Goal: Task Accomplishment & Management: Use online tool/utility

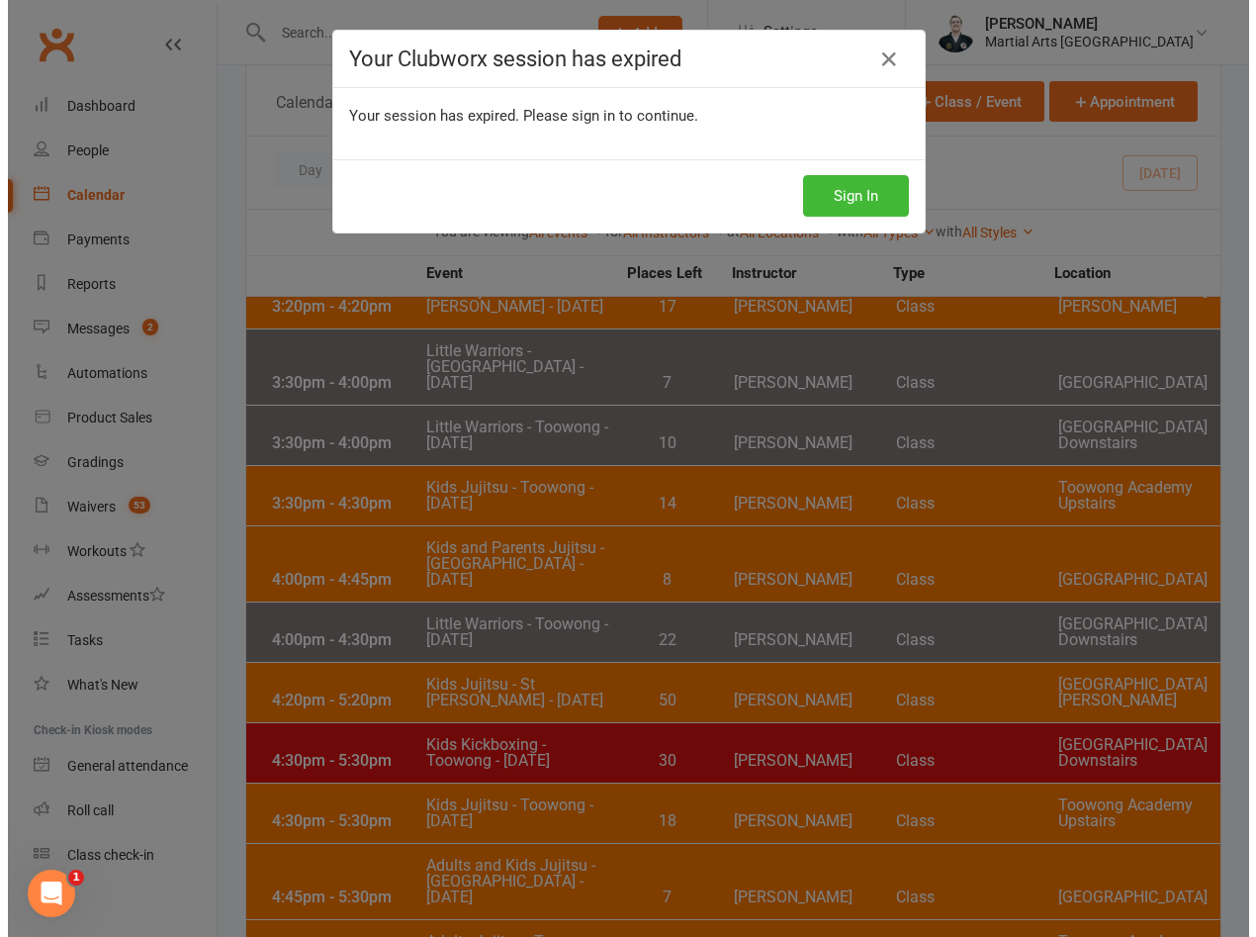
scroll to position [1231, 0]
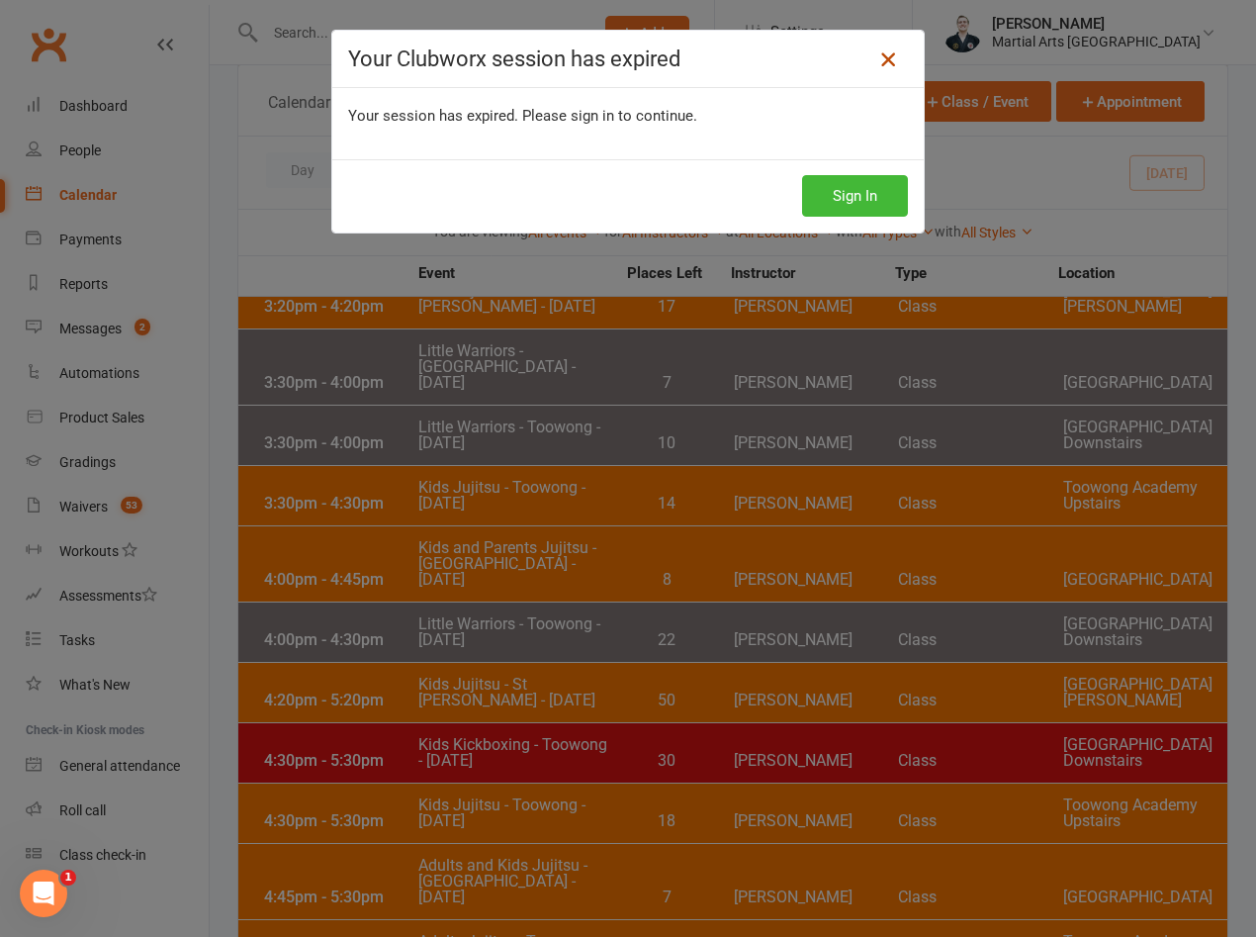
click at [890, 74] on link at bounding box center [889, 60] width 32 height 32
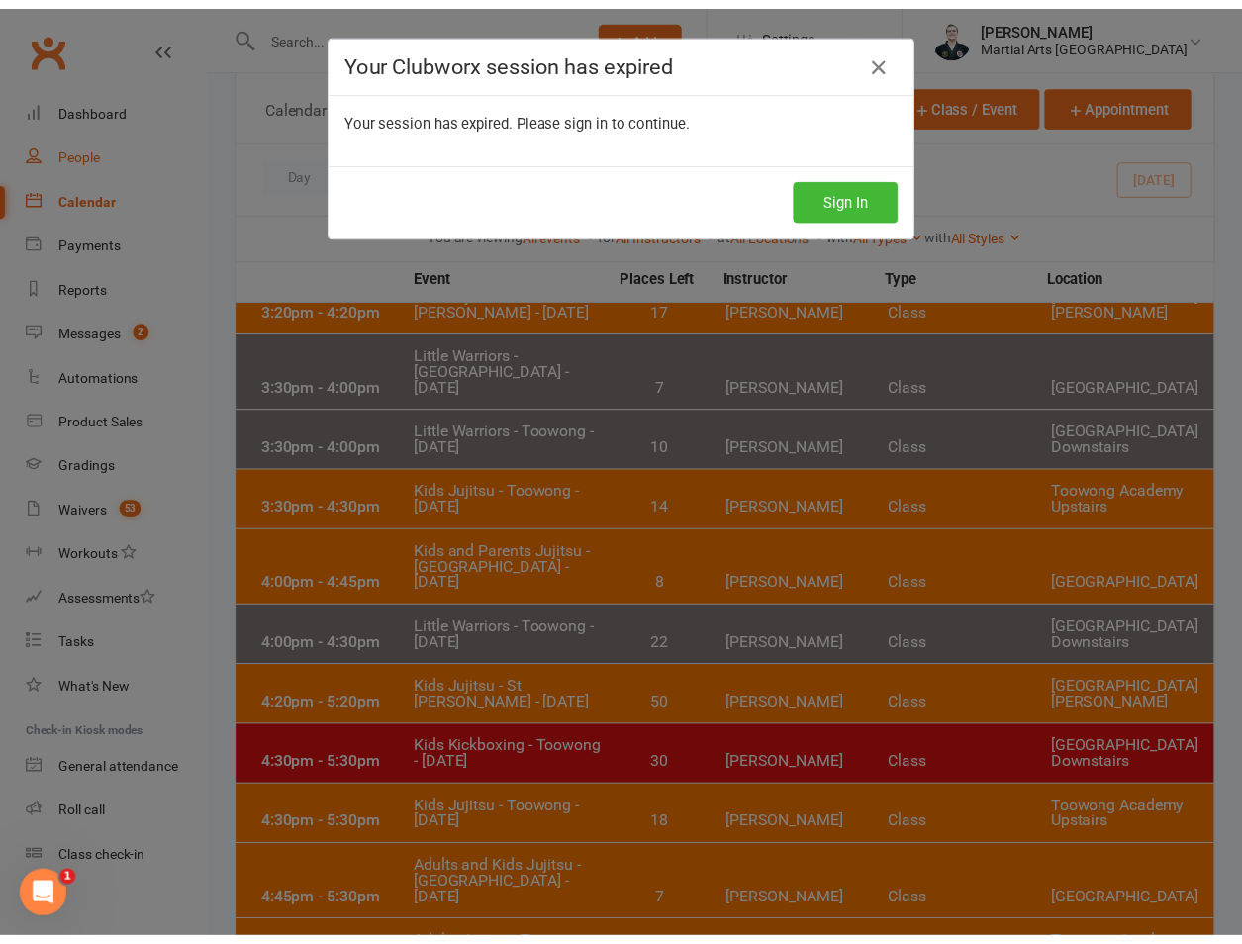
scroll to position [1247, 0]
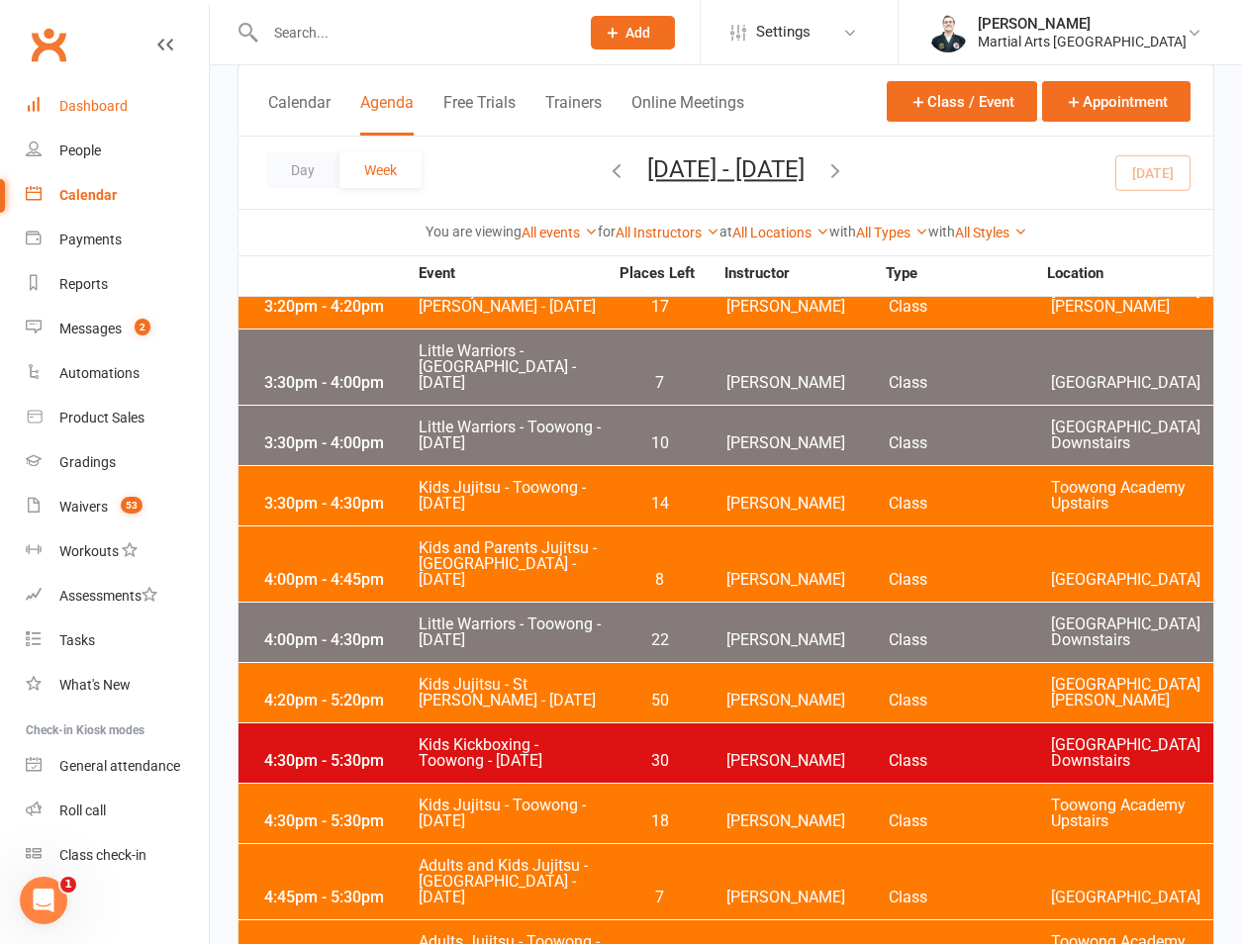
click at [159, 86] on link "Dashboard" at bounding box center [117, 106] width 183 height 45
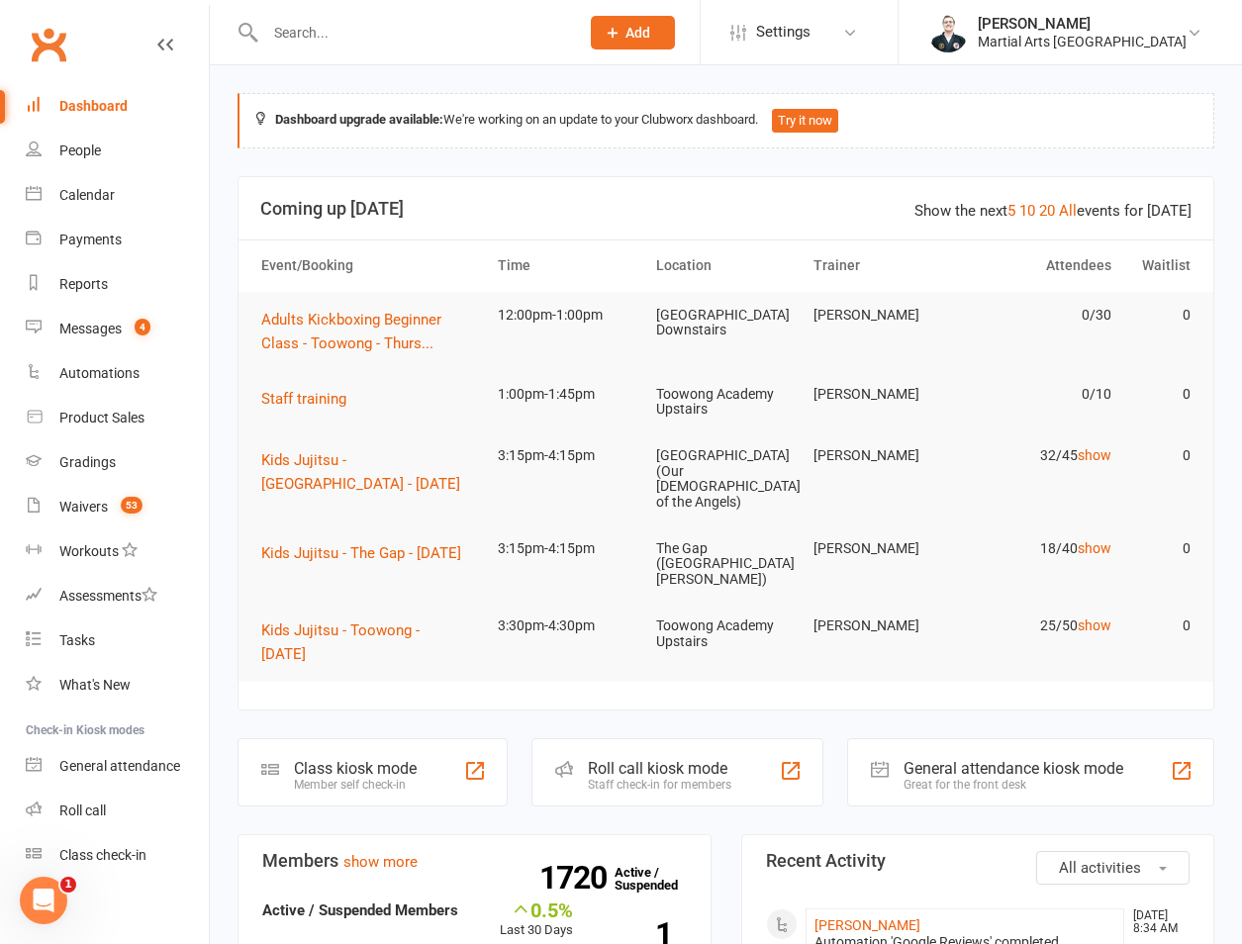
click at [311, 42] on input "text" at bounding box center [412, 33] width 306 height 28
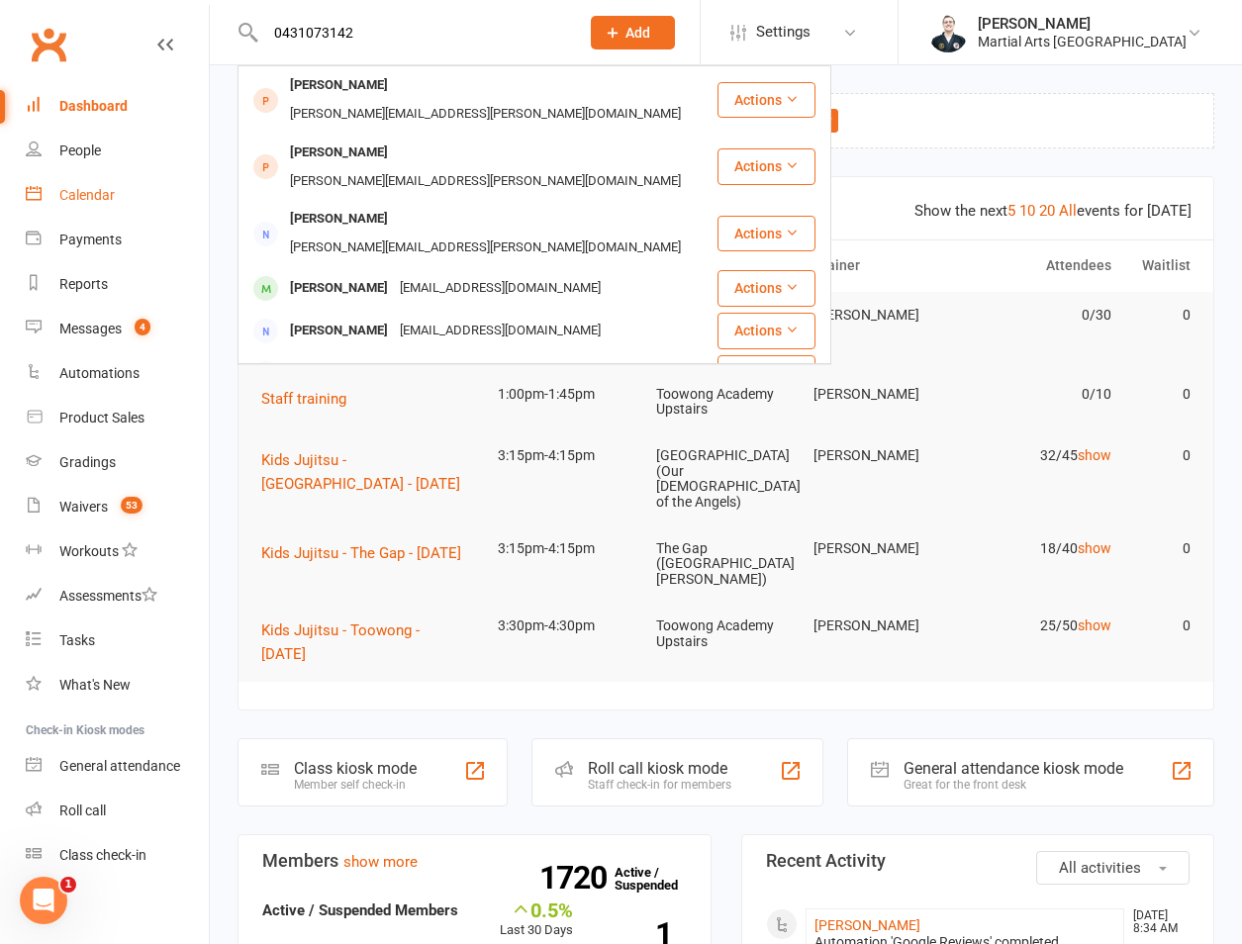
type input "0431073142"
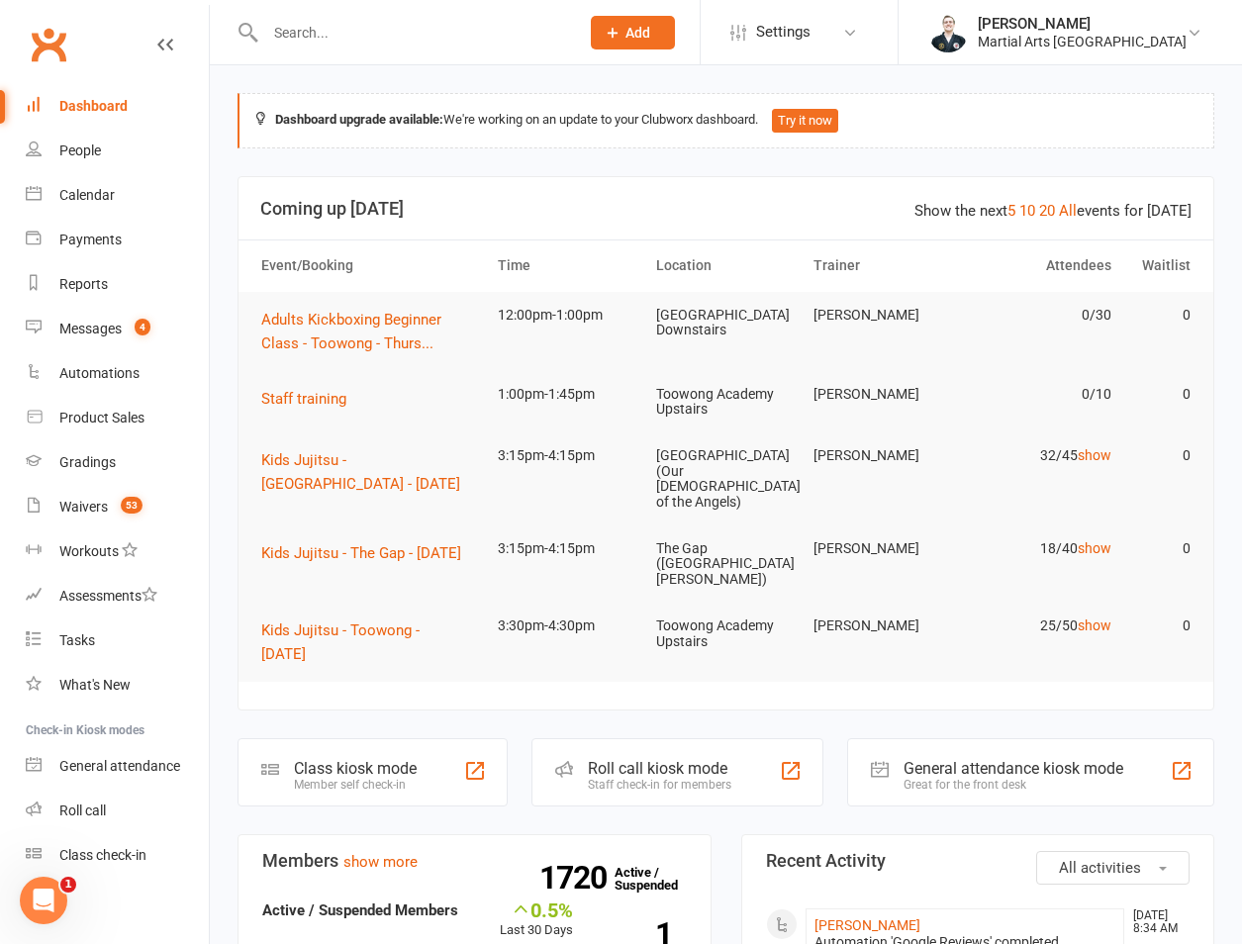
click at [388, 33] on input "text" at bounding box center [412, 33] width 306 height 28
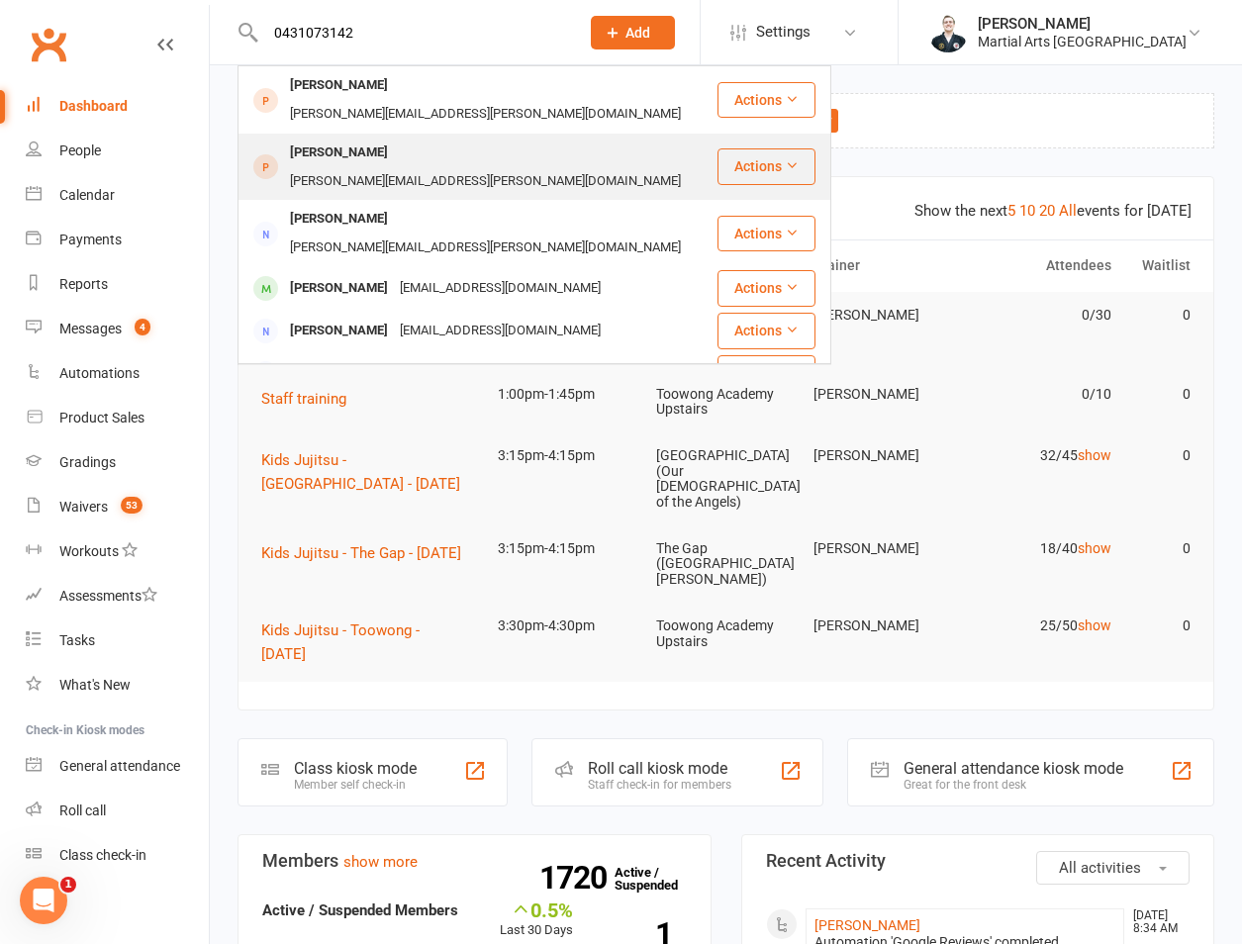
type input "0431073142"
click at [343, 142] on div "[PERSON_NAME]" at bounding box center [339, 153] width 110 height 29
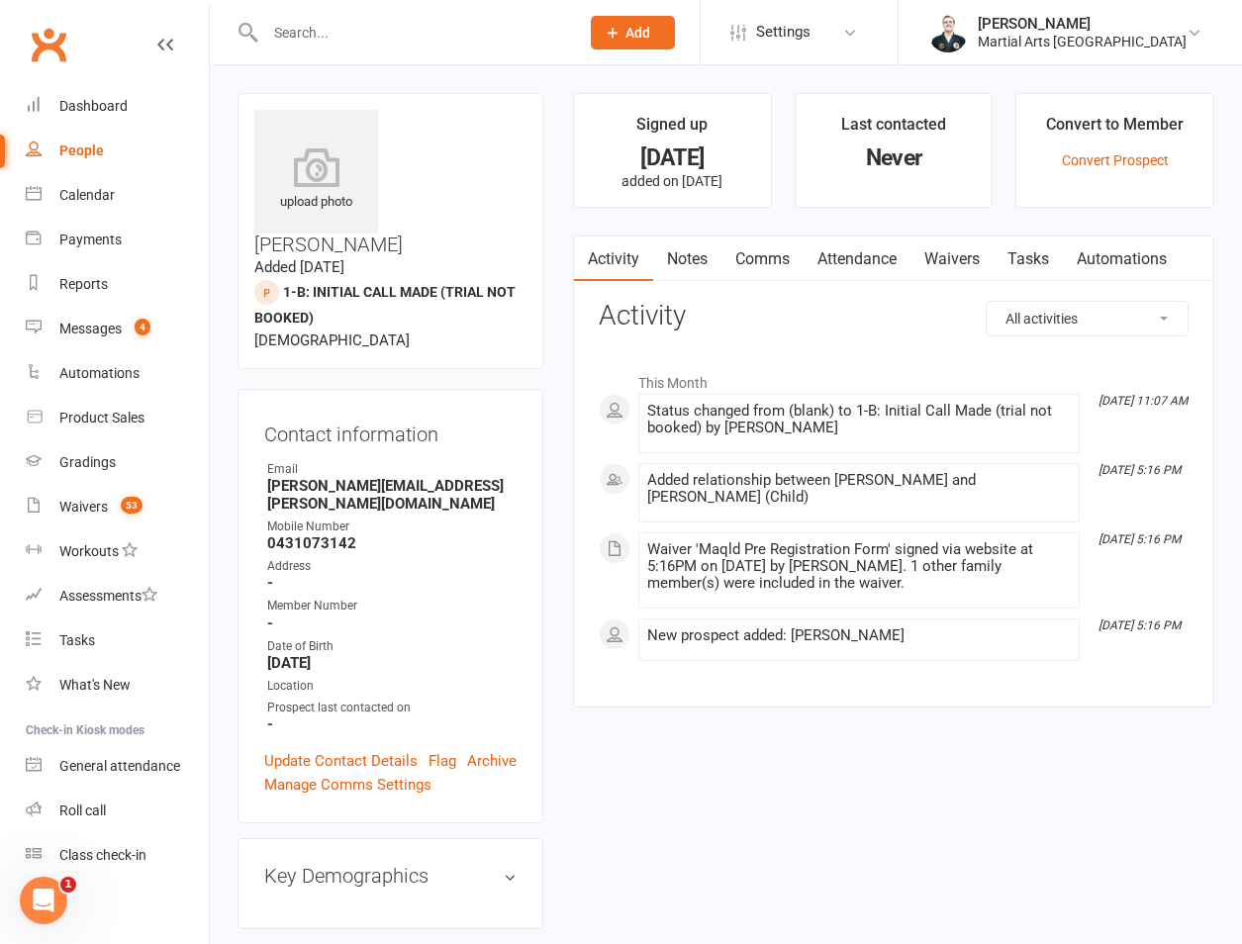
scroll to position [462, 0]
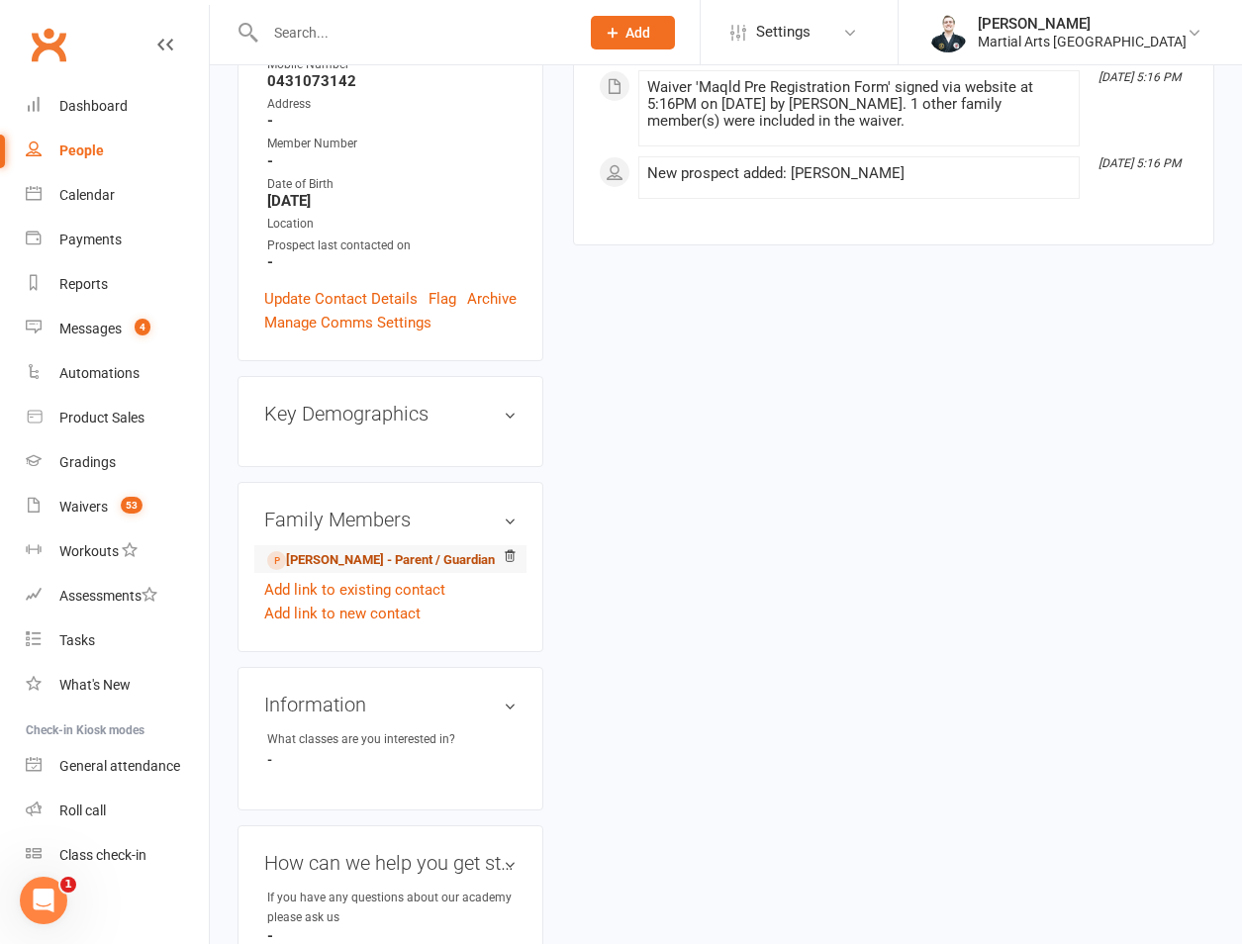
click at [334, 550] on link "Rebecca Painter - Parent / Guardian" at bounding box center [381, 560] width 228 height 21
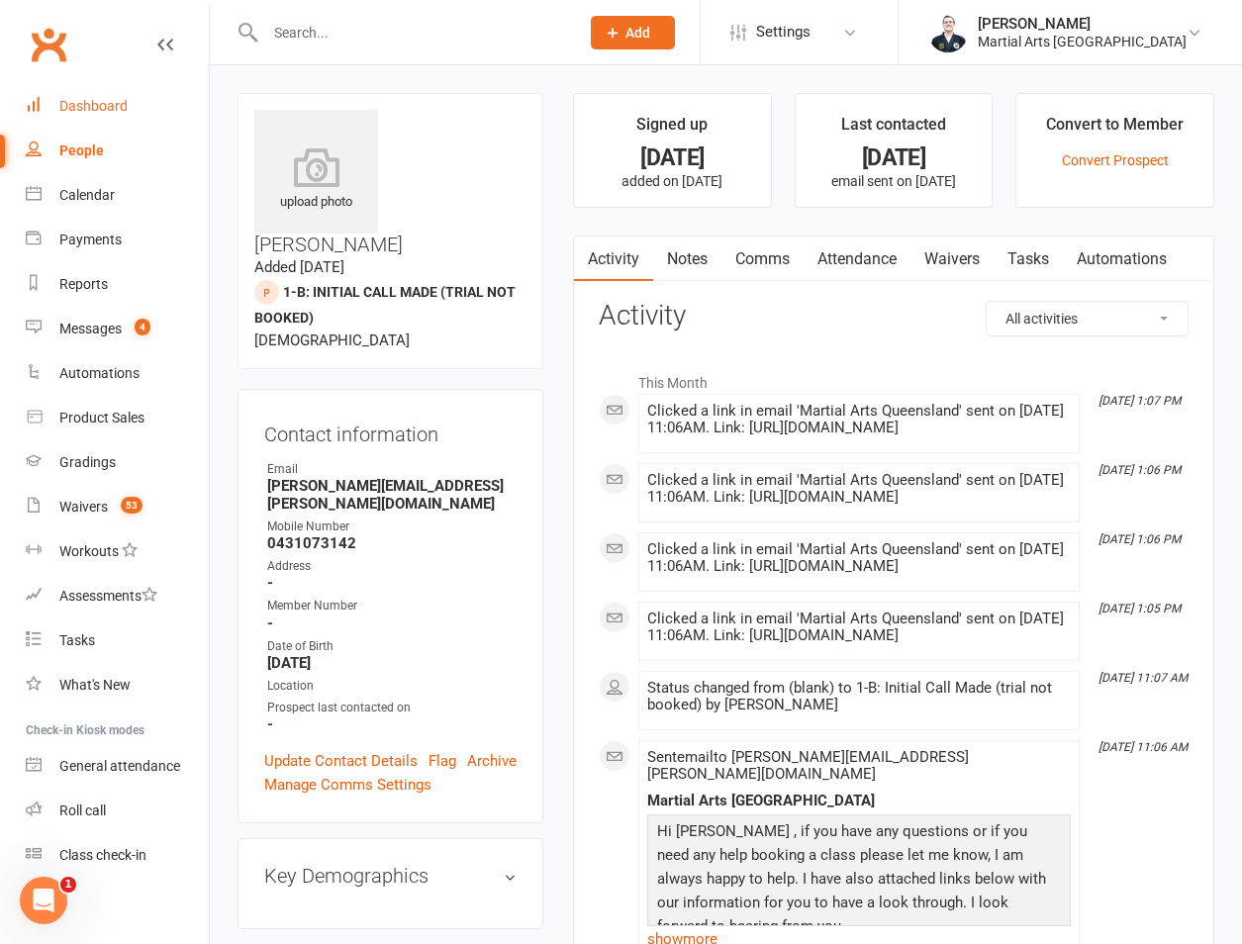
click at [118, 107] on div "Dashboard" at bounding box center [93, 106] width 68 height 16
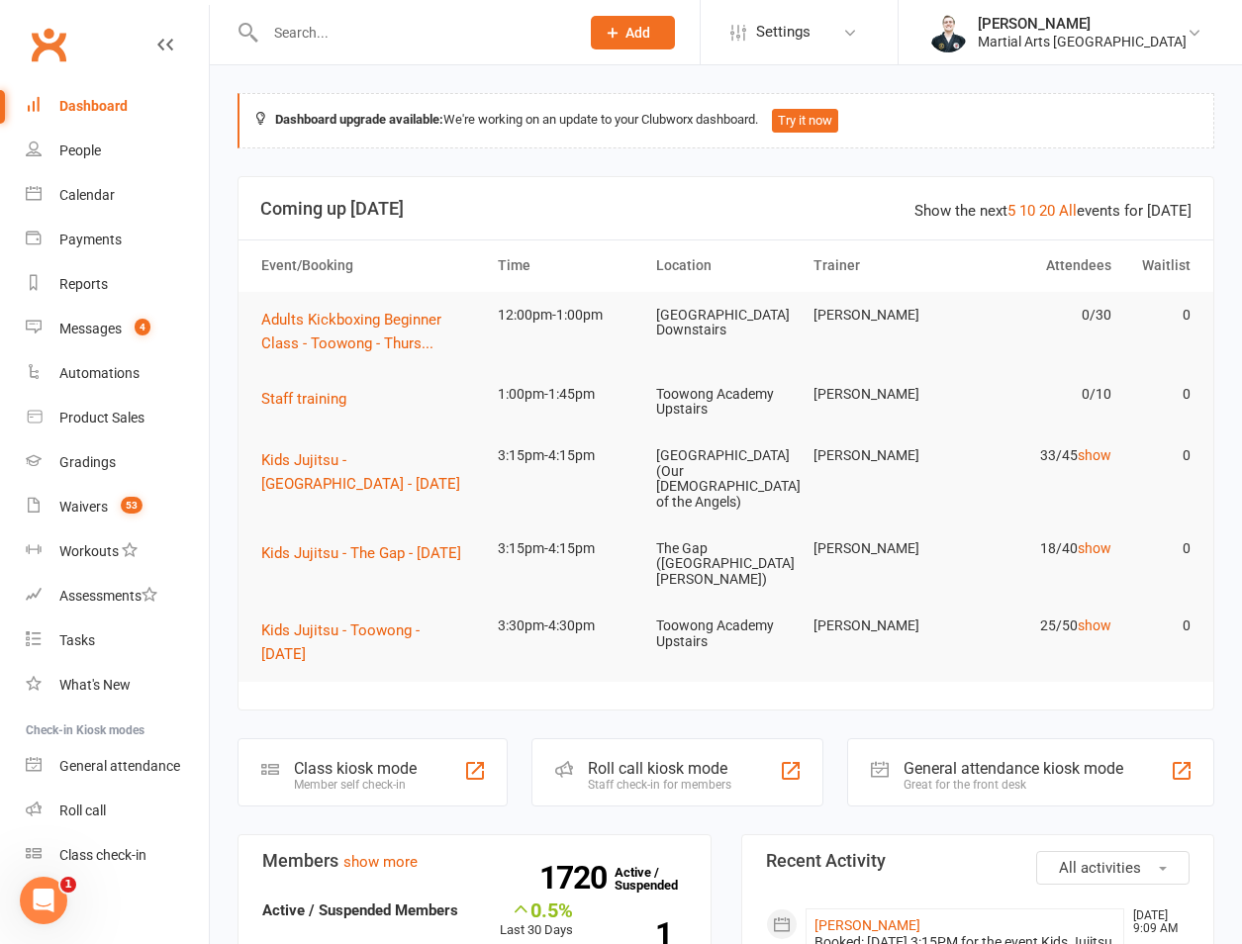
click at [358, 33] on input "text" at bounding box center [412, 33] width 306 height 28
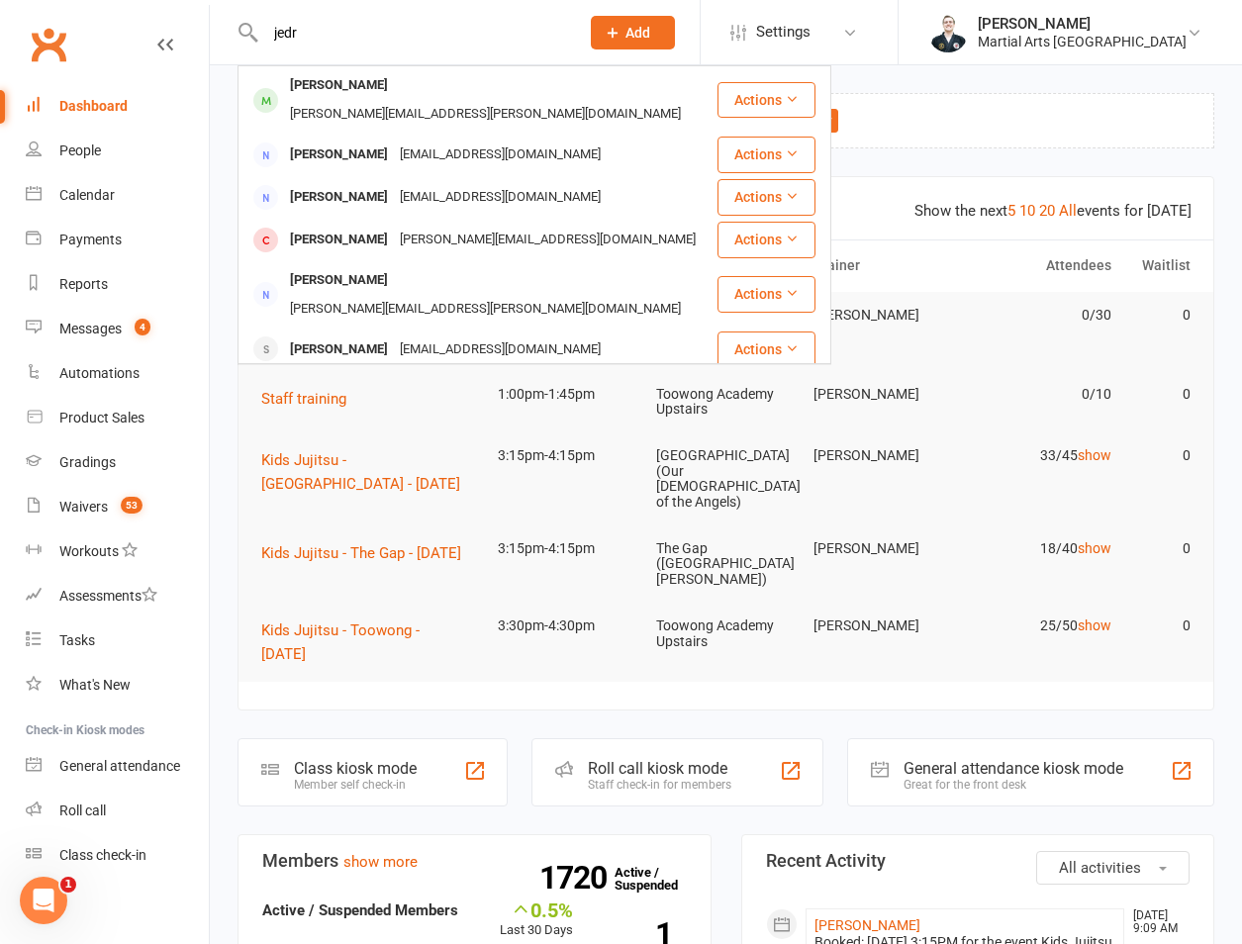
type input "jedr"
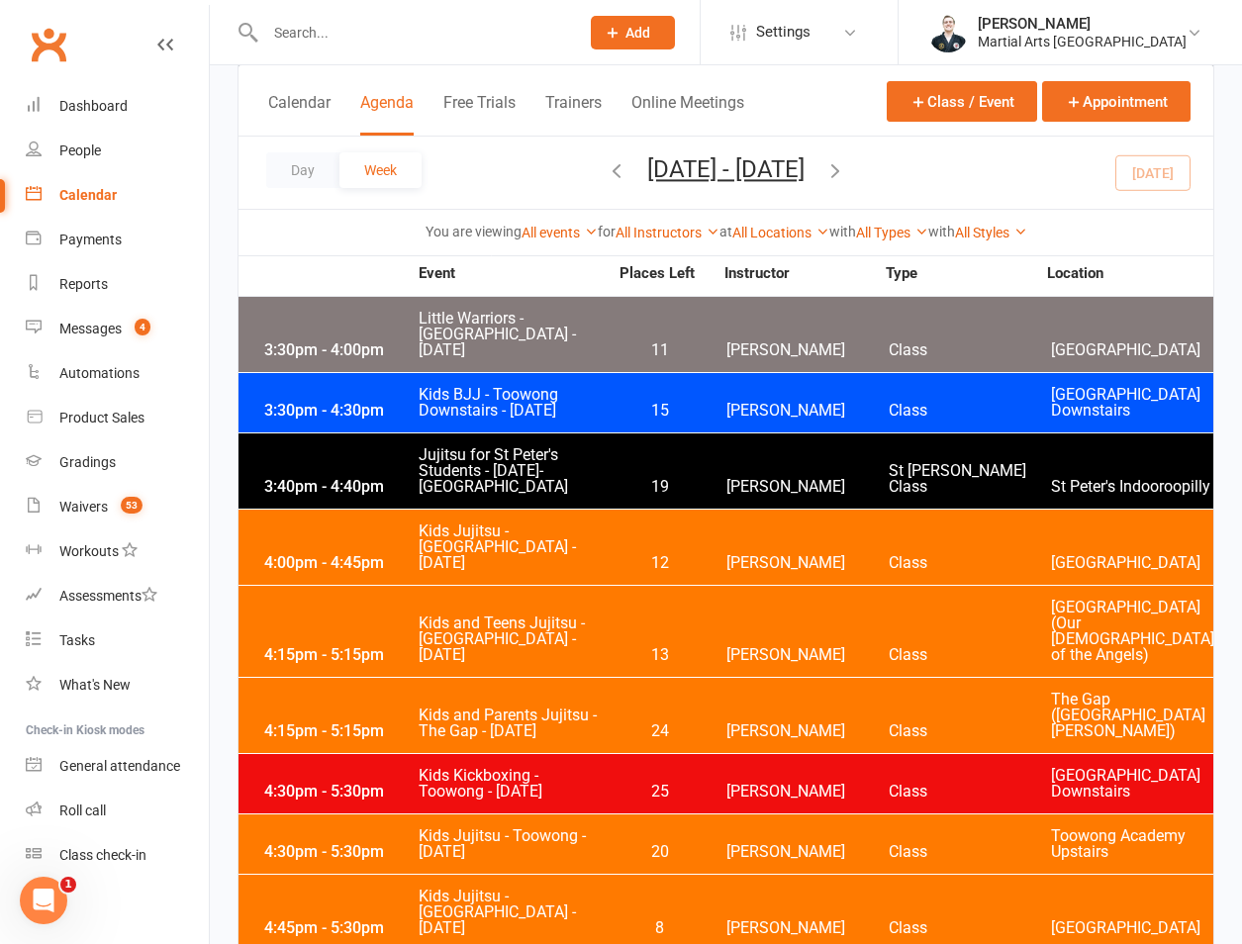
scroll to position [3132, 0]
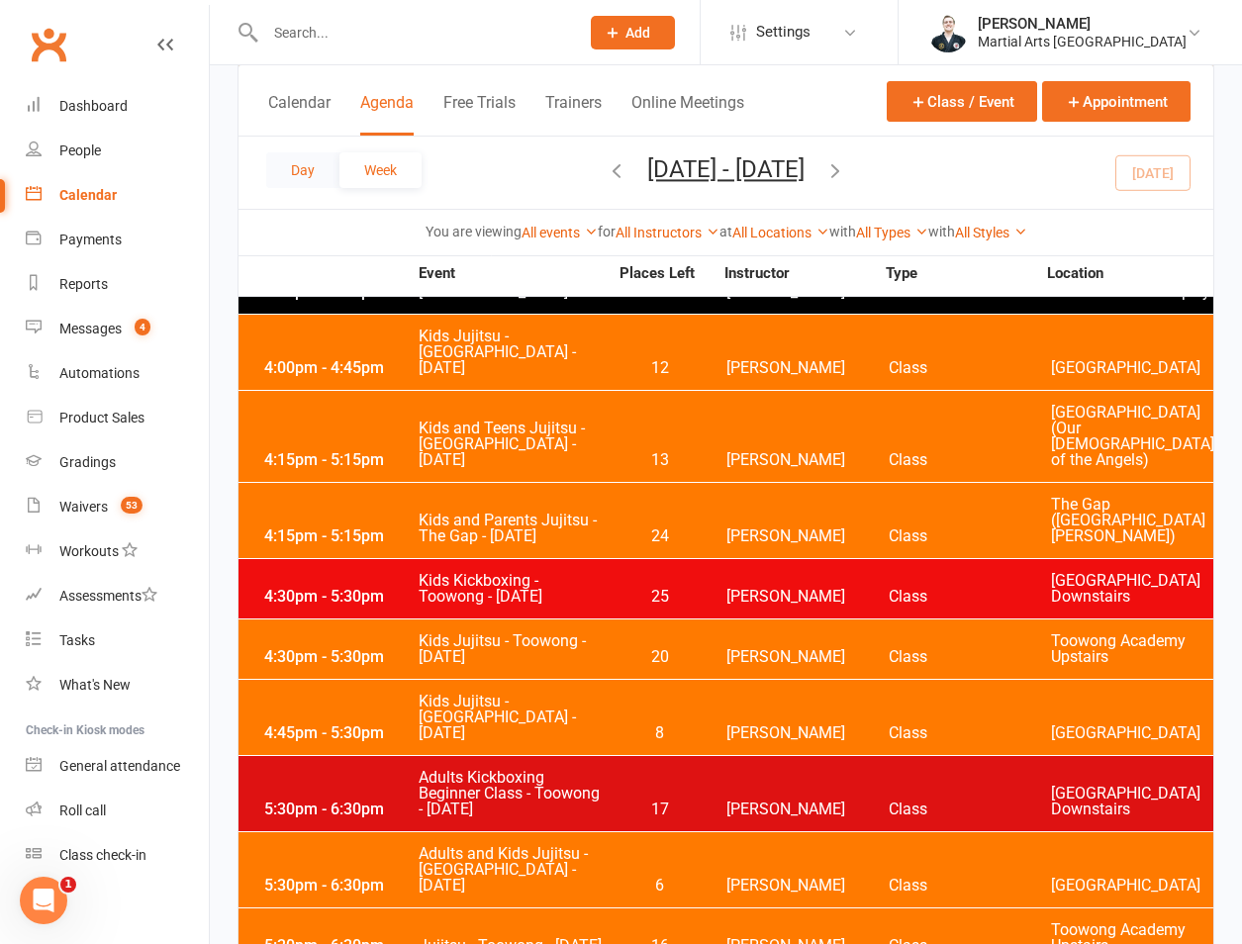
click at [275, 154] on button "Day" at bounding box center [302, 170] width 73 height 36
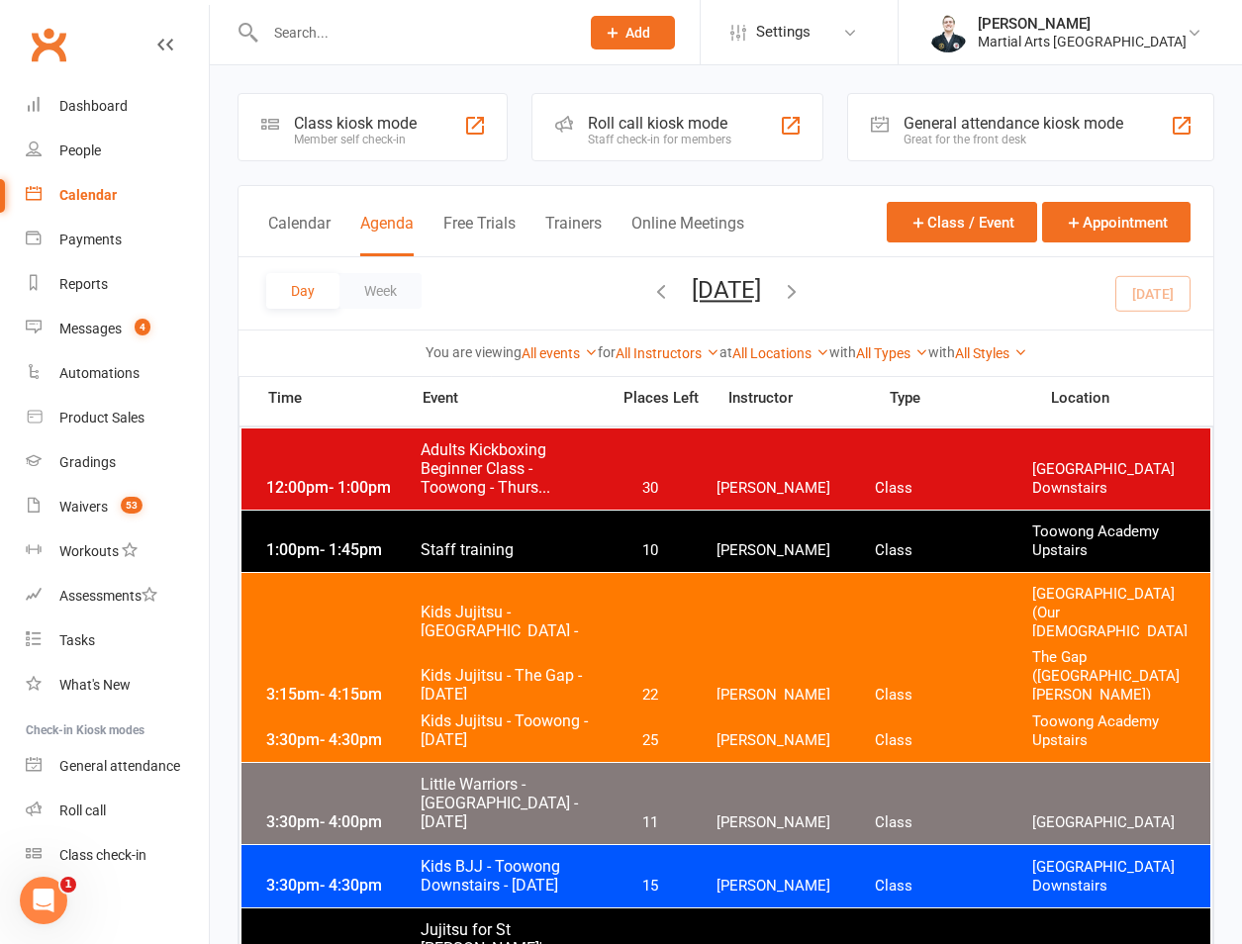
click at [367, 640] on span "- 4:15pm" at bounding box center [351, 649] width 62 height 19
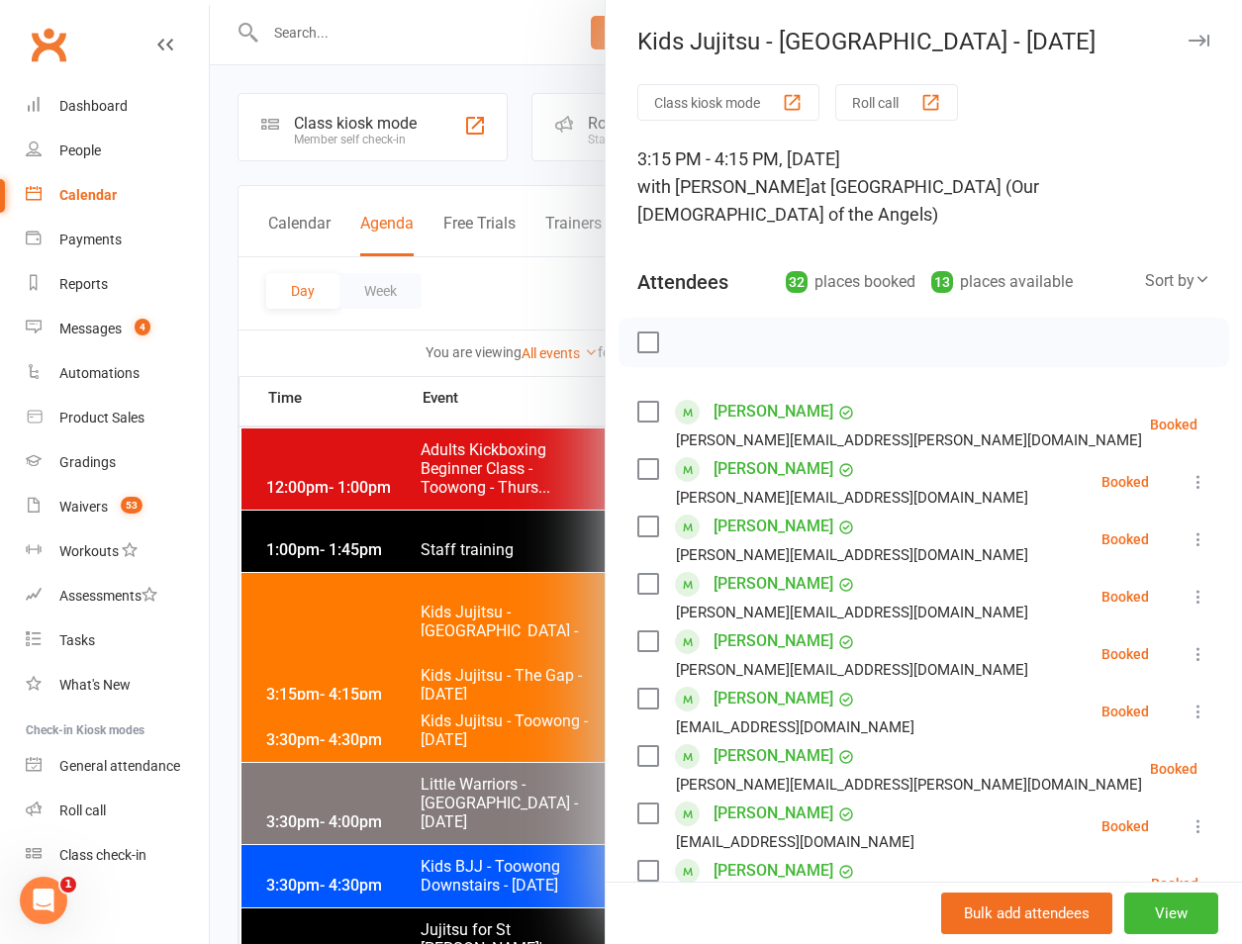
click at [391, 671] on div at bounding box center [726, 472] width 1032 height 944
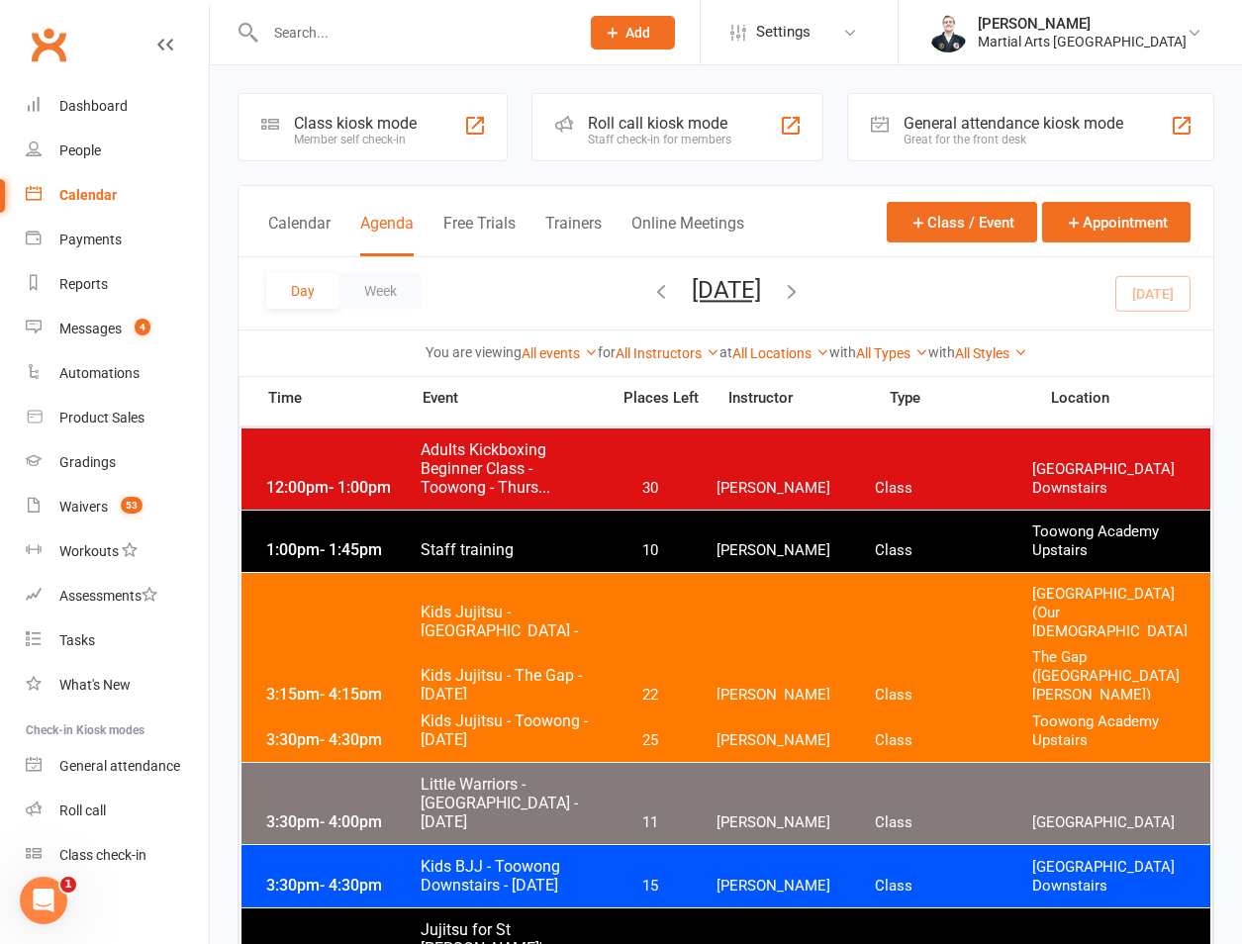
click at [364, 640] on span "- 4:15pm" at bounding box center [351, 649] width 62 height 19
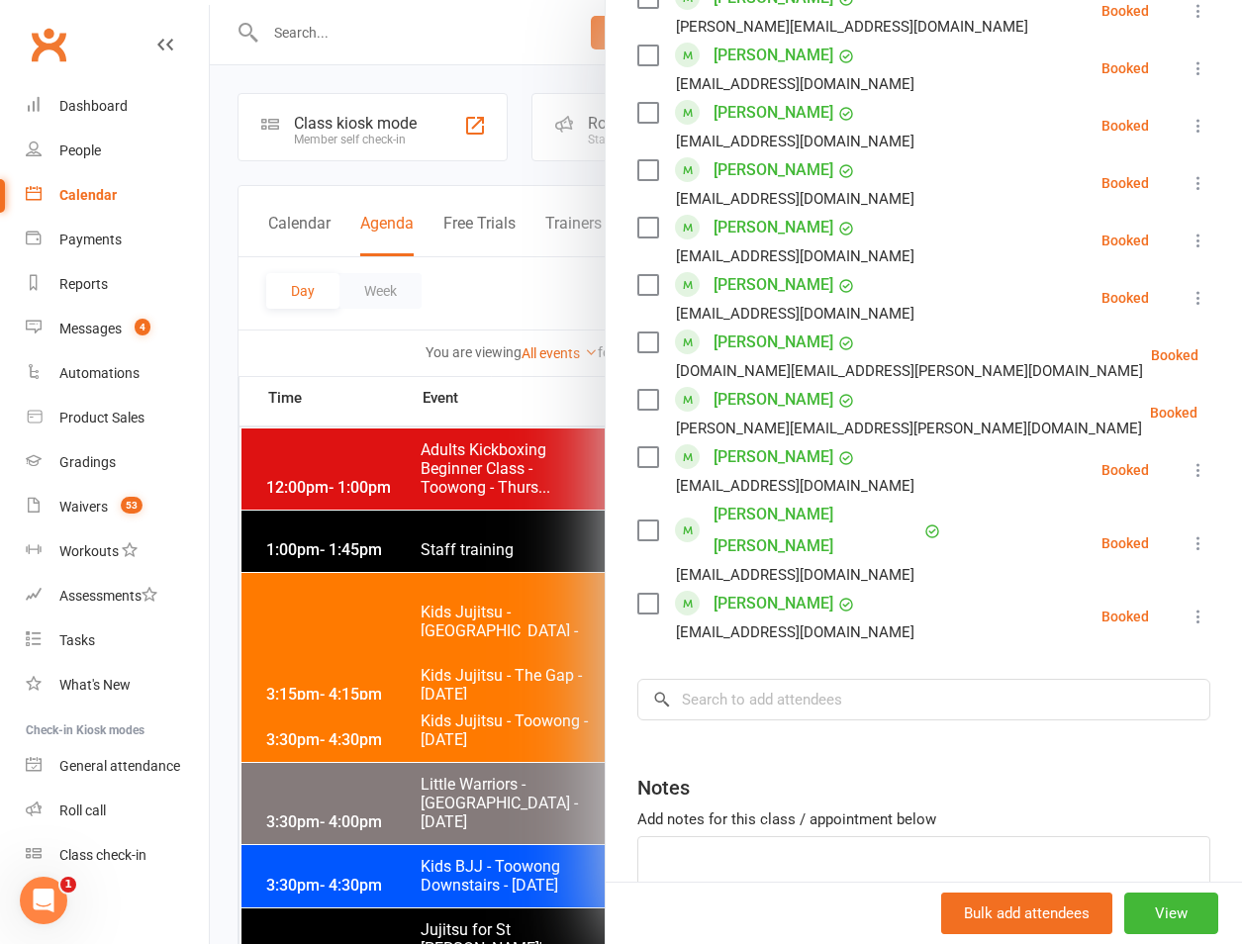
scroll to position [1679, 0]
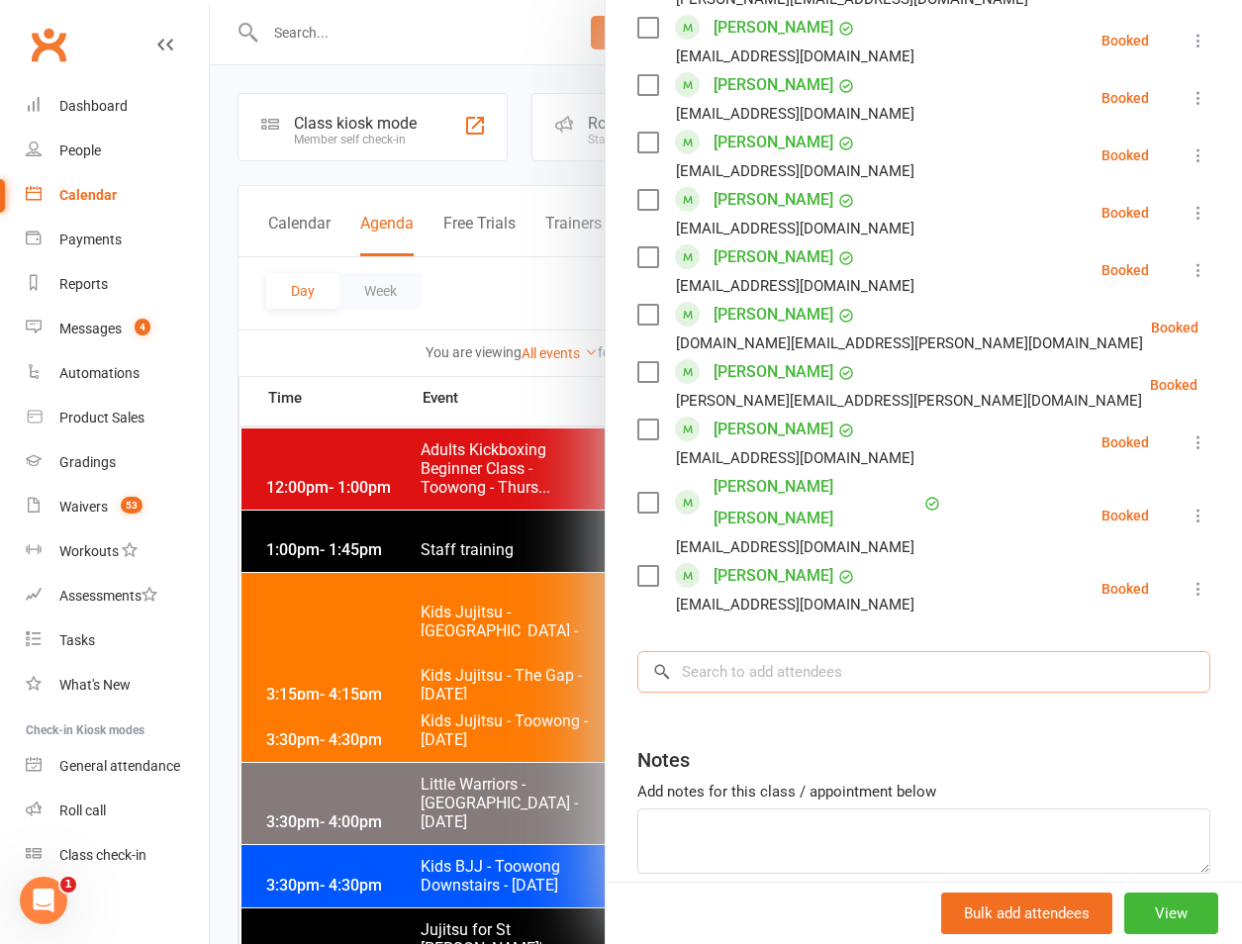
click at [750, 651] on input "search" at bounding box center [923, 672] width 573 height 42
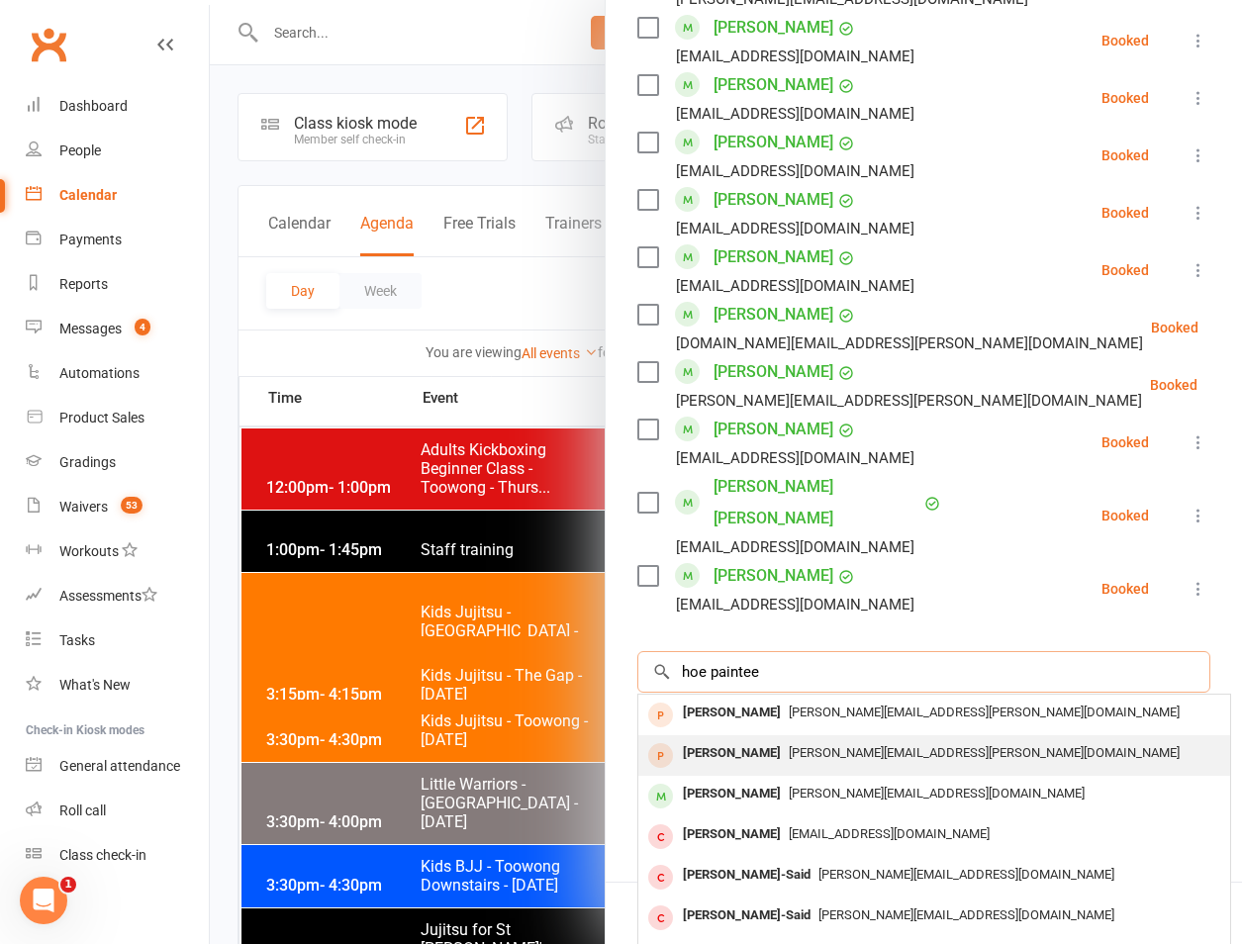
type input "hoe paintee"
click at [714, 739] on div "Hope Painter" at bounding box center [732, 753] width 114 height 29
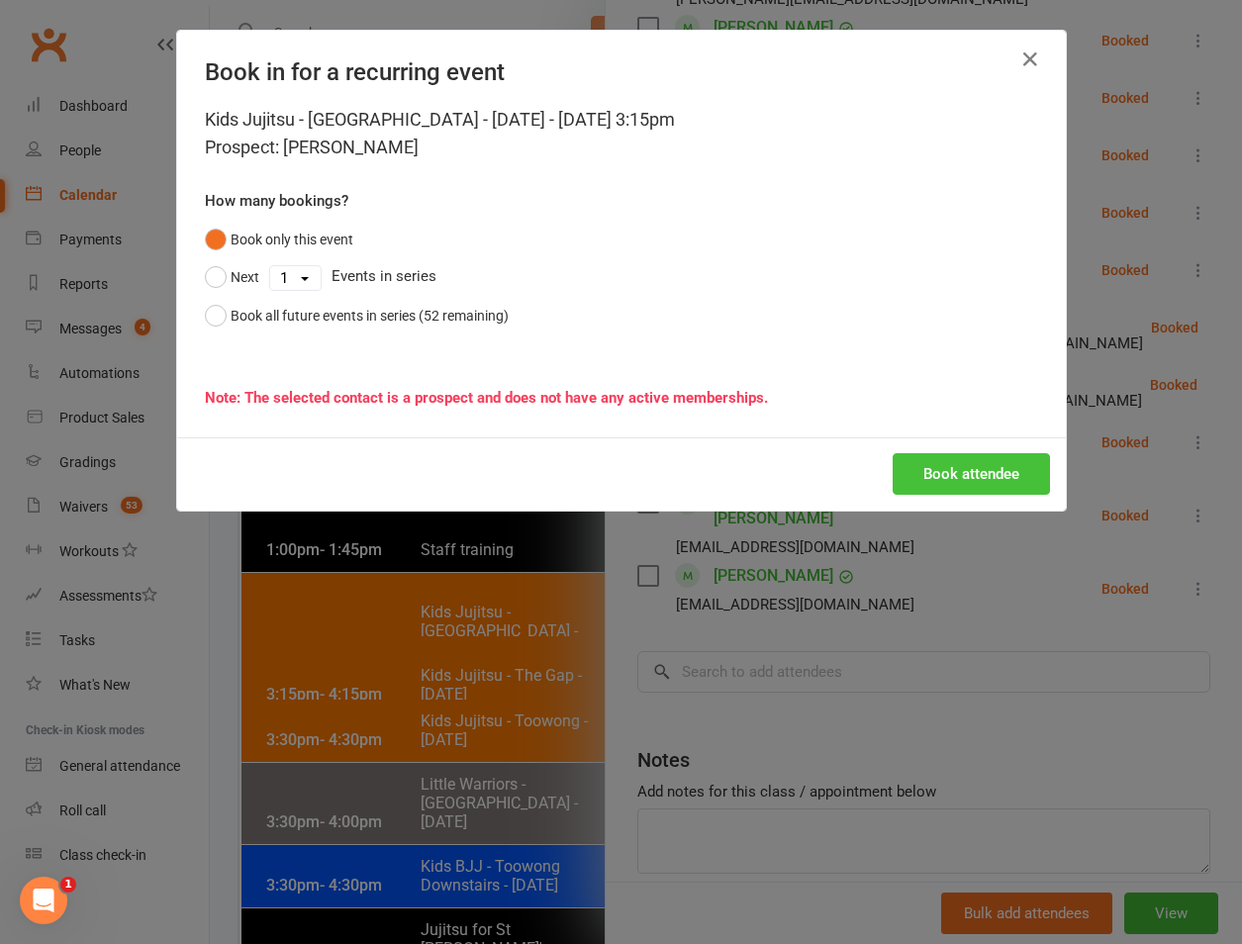
click at [925, 484] on button "Book attendee" at bounding box center [970, 474] width 157 height 42
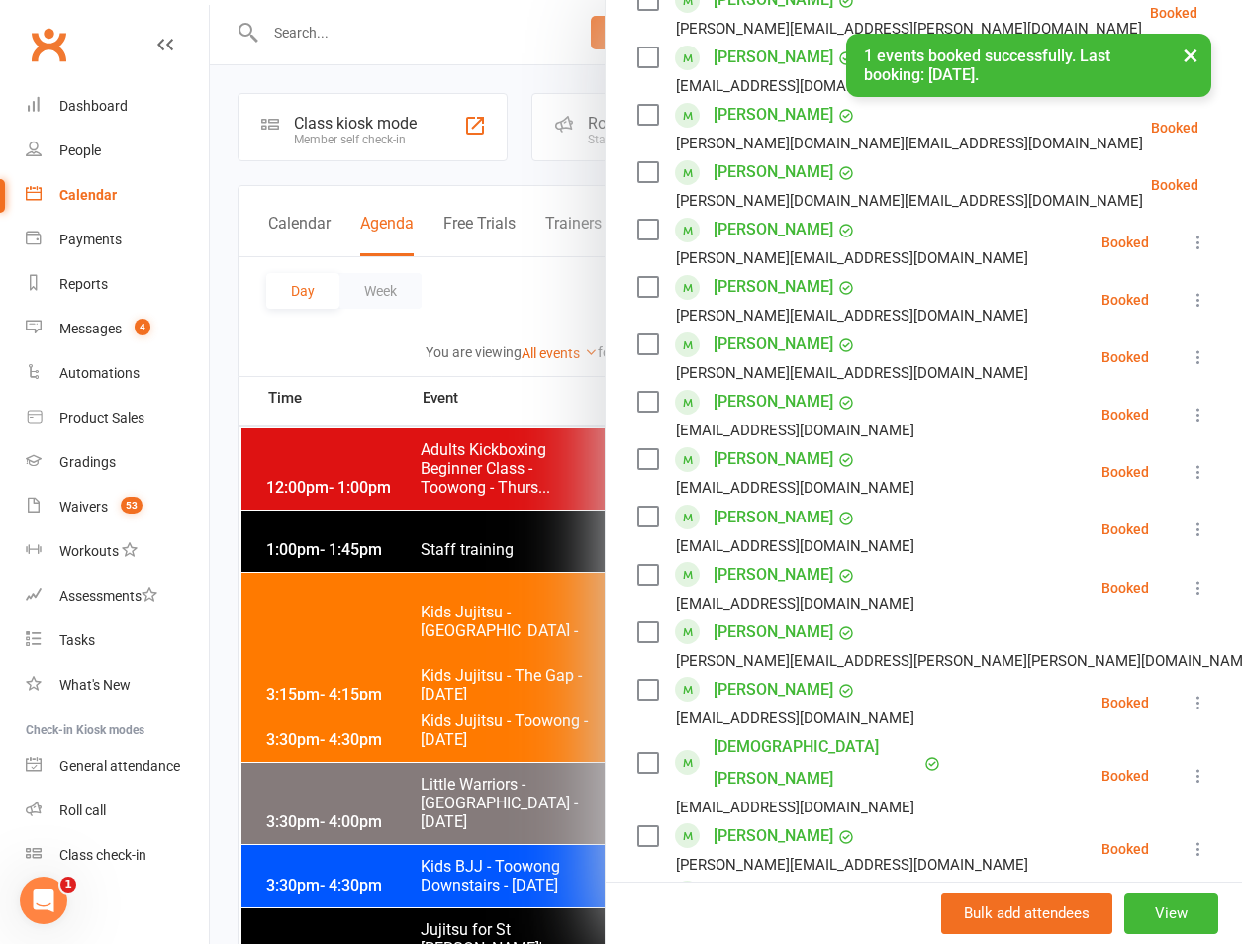
scroll to position [1217, 0]
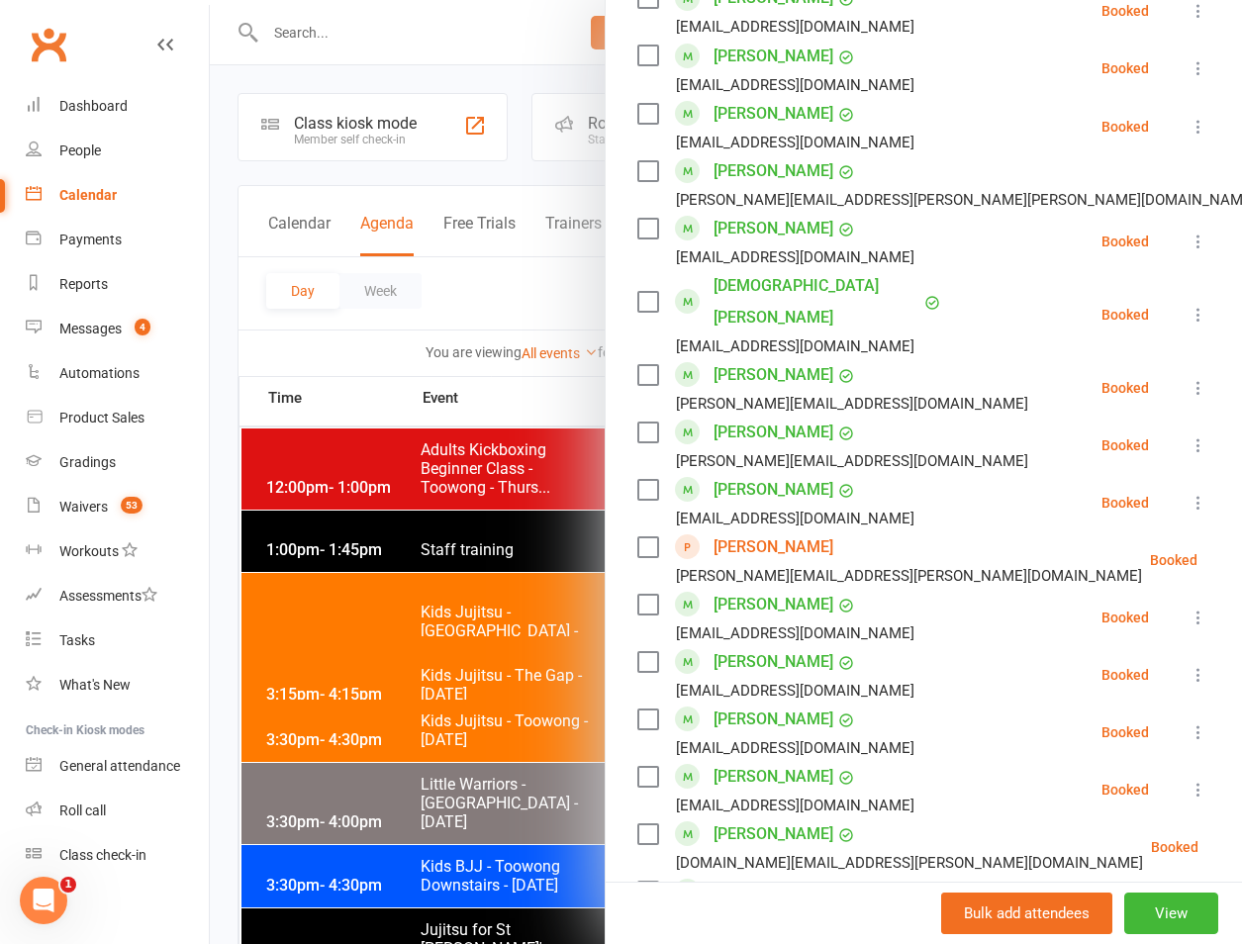
click at [245, 145] on div at bounding box center [726, 472] width 1032 height 944
